Goal: Task Accomplishment & Management: Complete application form

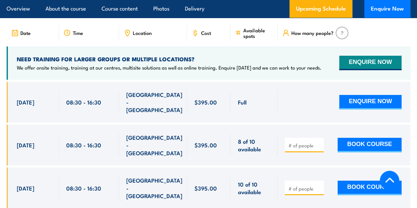
scroll to position [1147, 0]
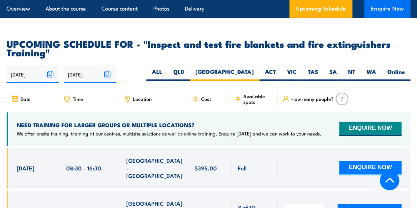
click at [398, 10] on button "Enquire Now" at bounding box center [387, 9] width 46 height 18
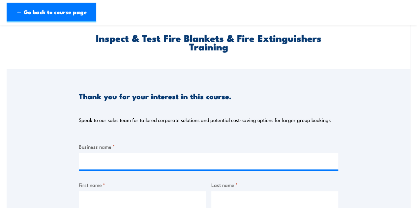
scroll to position [99, 0]
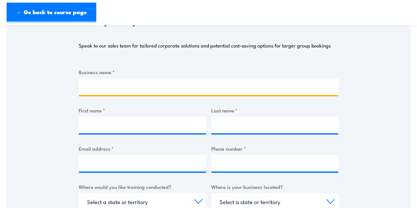
click at [107, 90] on input "Business name *" at bounding box center [208, 86] width 259 height 16
type input "Basin Sands Logistics"
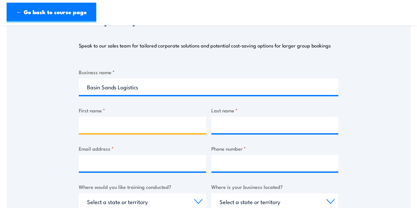
click at [109, 129] on input "First name *" at bounding box center [142, 125] width 127 height 16
type input "Nathan"
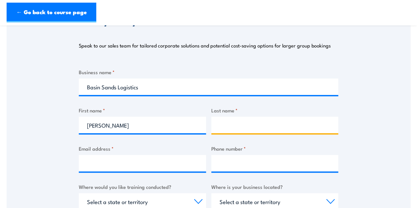
drag, startPoint x: 232, startPoint y: 130, endPoint x: 237, endPoint y: 130, distance: 5.6
click at [235, 130] on input "Last name *" at bounding box center [274, 125] width 127 height 16
type input "Wiese"
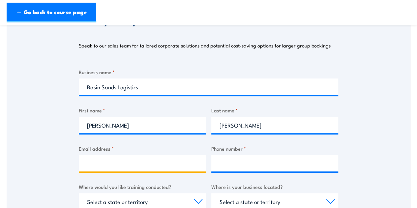
click at [135, 161] on input "Email address *" at bounding box center [142, 163] width 127 height 16
type input "nathan.wiese@bsl.net.au"
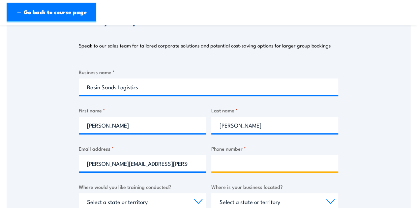
click at [239, 167] on input "Phone number *" at bounding box center [274, 163] width 127 height 16
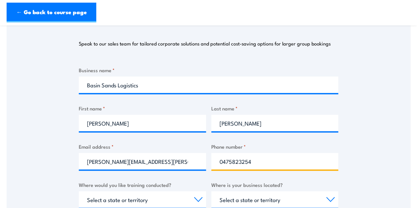
scroll to position [165, 0]
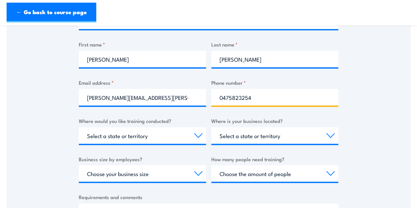
type input "0475823254"
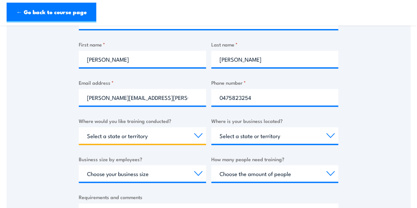
click at [196, 135] on select "Select a state or territory Nationally - multiple locations QLD NSW VIC SA ACT …" at bounding box center [142, 135] width 127 height 16
select select "[GEOGRAPHIC_DATA]"
click at [79, 127] on select "Select a state or territory Nationally - multiple locations QLD NSW VIC SA ACT …" at bounding box center [142, 135] width 127 height 16
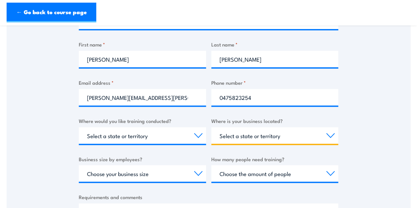
click at [332, 137] on select "Select a state or territory QLD NSW VIC SA ACT WA TAS NT" at bounding box center [274, 135] width 127 height 16
select select "[GEOGRAPHIC_DATA]"
click at [211, 127] on select "Select a state or territory QLD NSW VIC SA ACT WA TAS NT" at bounding box center [274, 135] width 127 height 16
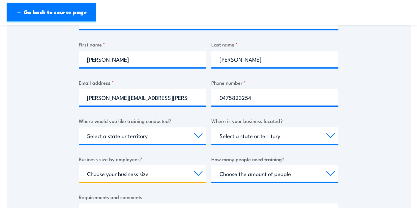
click at [200, 173] on select "Choose your business size 1 to 19 20 to 199 200+" at bounding box center [142, 173] width 127 height 16
click at [79, 165] on select "Choose your business size 1 to 19 20 to 199 200+" at bounding box center [142, 173] width 127 height 16
click at [199, 175] on select "Choose your business size 1 to 19 20 to 199 200+" at bounding box center [142, 173] width 127 height 16
select select "20 to 199"
click at [79, 165] on select "Choose your business size 1 to 19 20 to 199 200+" at bounding box center [142, 173] width 127 height 16
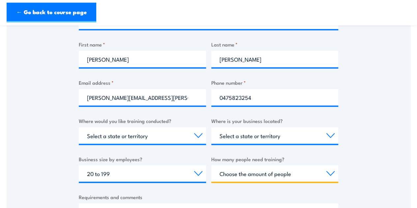
click at [330, 173] on select "Choose the amount of people 1 to 4 5 to 19 20+" at bounding box center [274, 173] width 127 height 16
click at [211, 165] on select "Choose the amount of people 1 to 4 5 to 19 20+" at bounding box center [274, 173] width 127 height 16
click at [333, 173] on select "Choose the amount of people 1 to 4 5 to 19 20+" at bounding box center [274, 173] width 127 height 16
select select "1 to 4"
click at [211, 165] on select "Choose the amount of people 1 to 4 5 to 19 20+" at bounding box center [274, 173] width 127 height 16
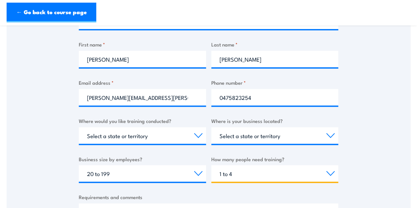
scroll to position [231, 0]
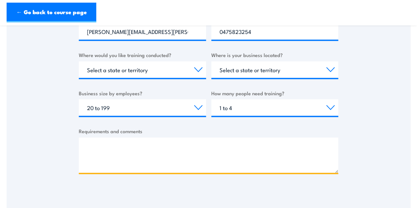
click at [110, 147] on textarea "Requirements and comments" at bounding box center [208, 154] width 259 height 35
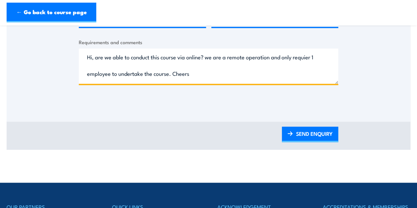
scroll to position [363, 0]
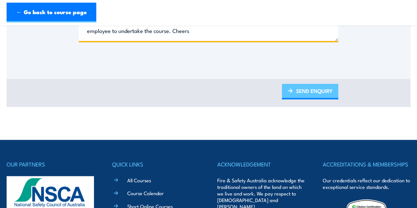
type textarea "Hi, are we able to conduct this course via online? we are a remote operation an…"
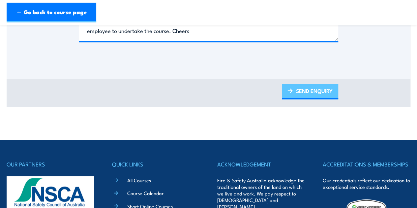
click at [327, 90] on link "SEND ENQUIRY" at bounding box center [310, 91] width 56 height 15
